Goal: Check status

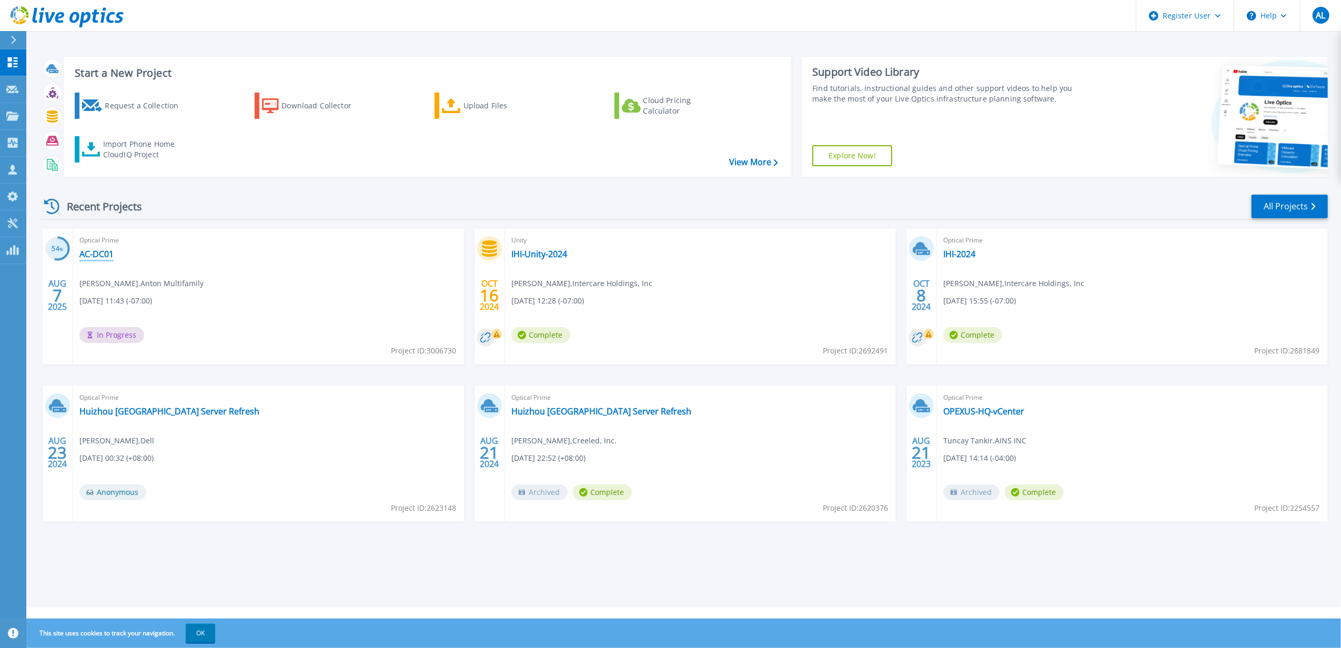
click at [98, 253] on link "AC-DC01" at bounding box center [96, 254] width 34 height 11
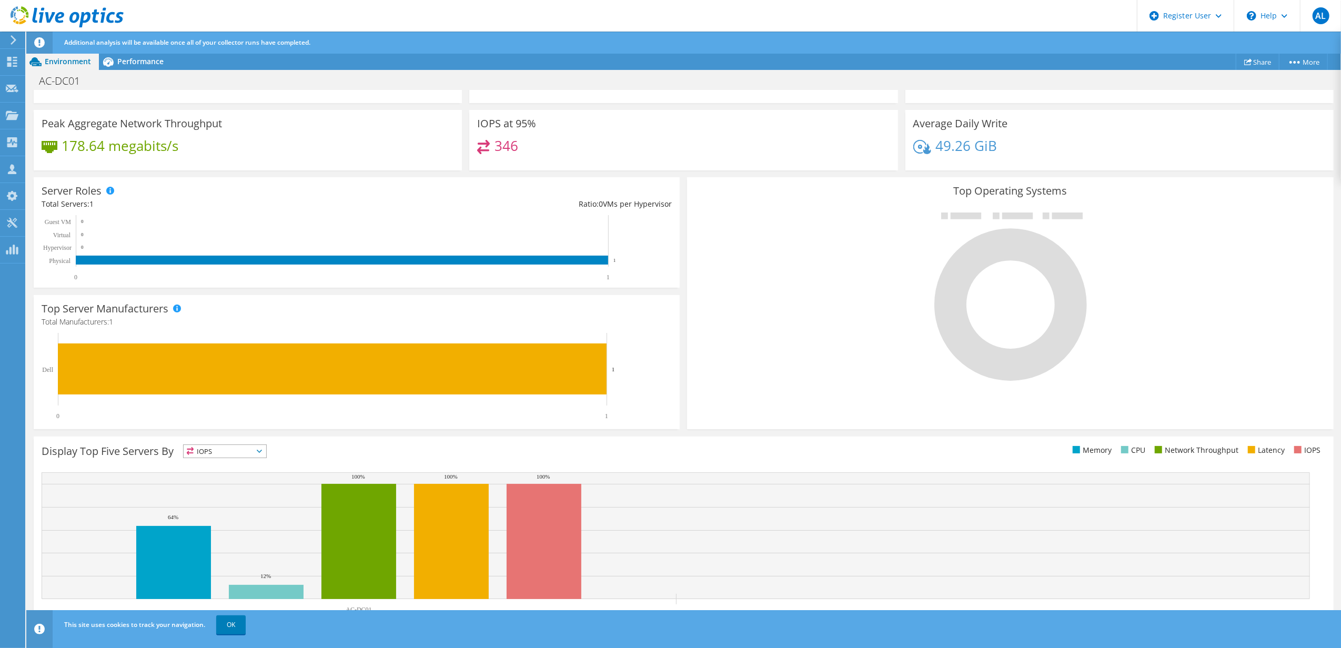
scroll to position [137, 0]
click at [246, 453] on span "IOPS" at bounding box center [225, 451] width 83 height 13
click at [739, 250] on div at bounding box center [1010, 295] width 630 height 177
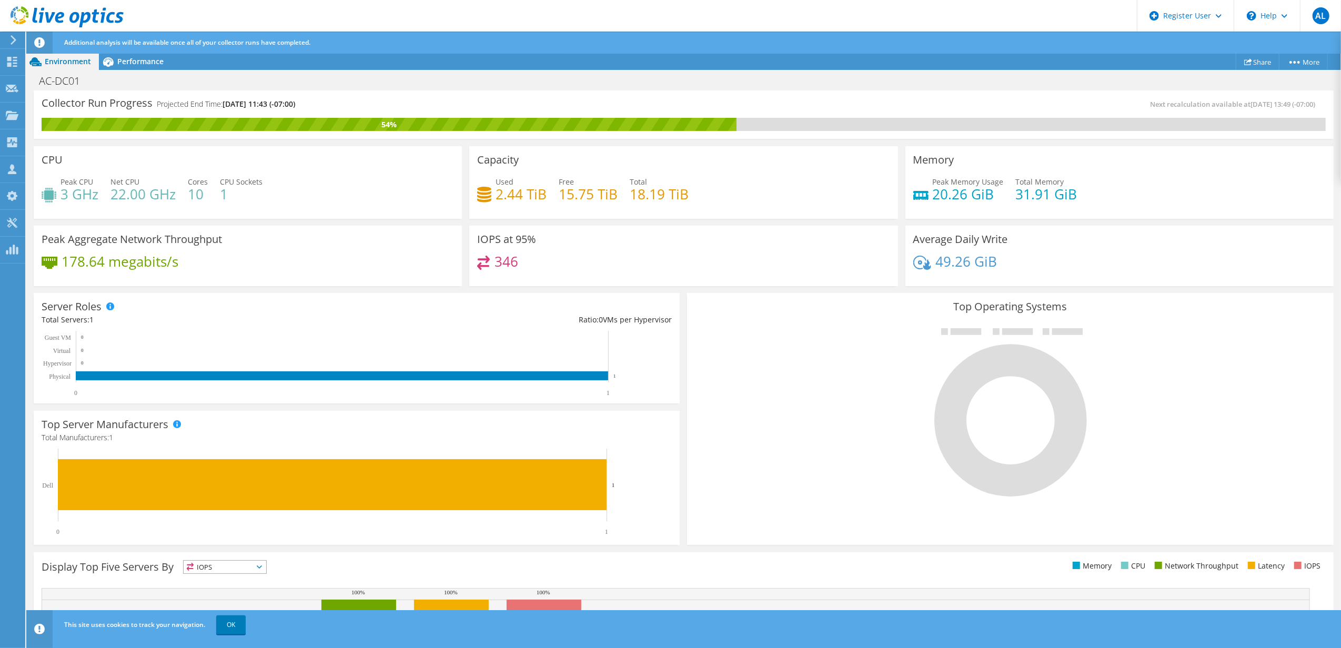
scroll to position [116, 0]
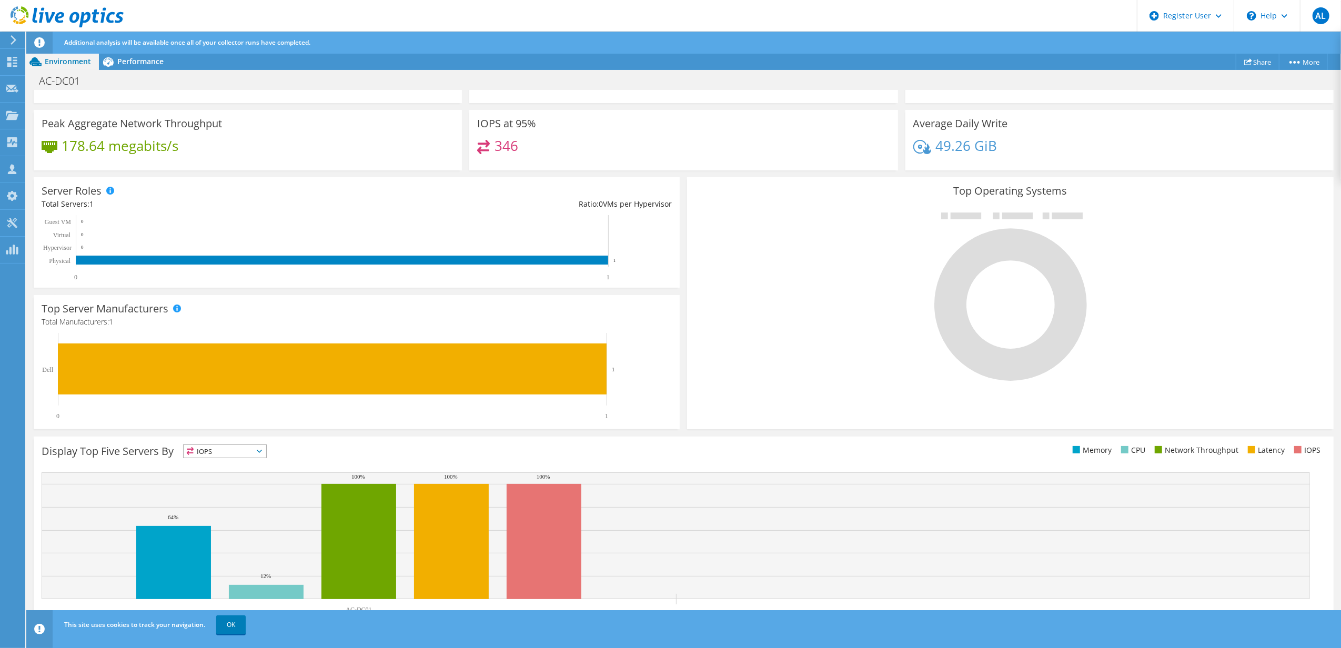
click at [262, 453] on icon at bounding box center [259, 451] width 5 height 3
click at [227, 520] on li "Latency" at bounding box center [225, 524] width 83 height 15
click at [253, 457] on span "Latency" at bounding box center [218, 451] width 69 height 13
